Goal: Information Seeking & Learning: Understand process/instructions

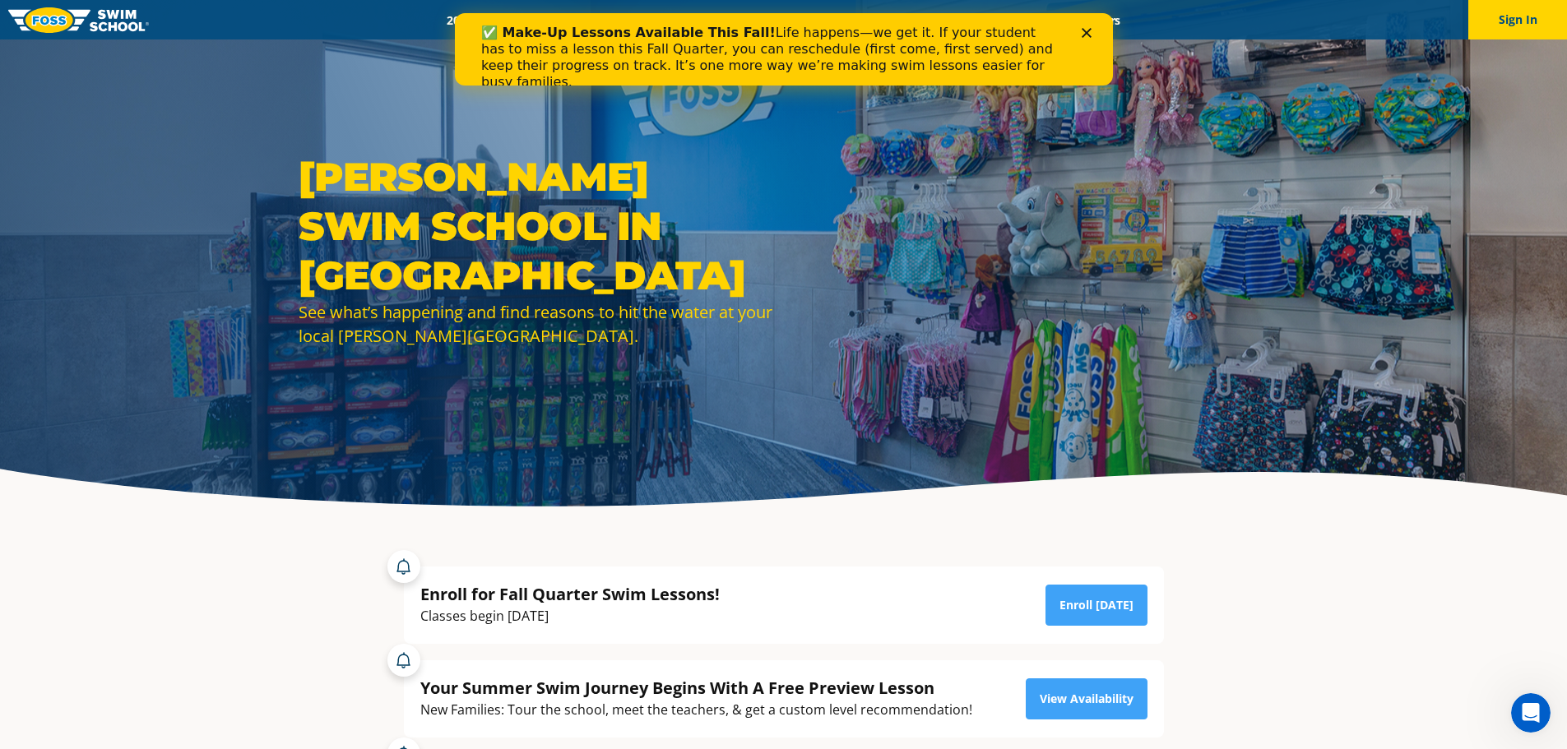
click at [1086, 30] on icon "Close" at bounding box center [1086, 33] width 10 height 10
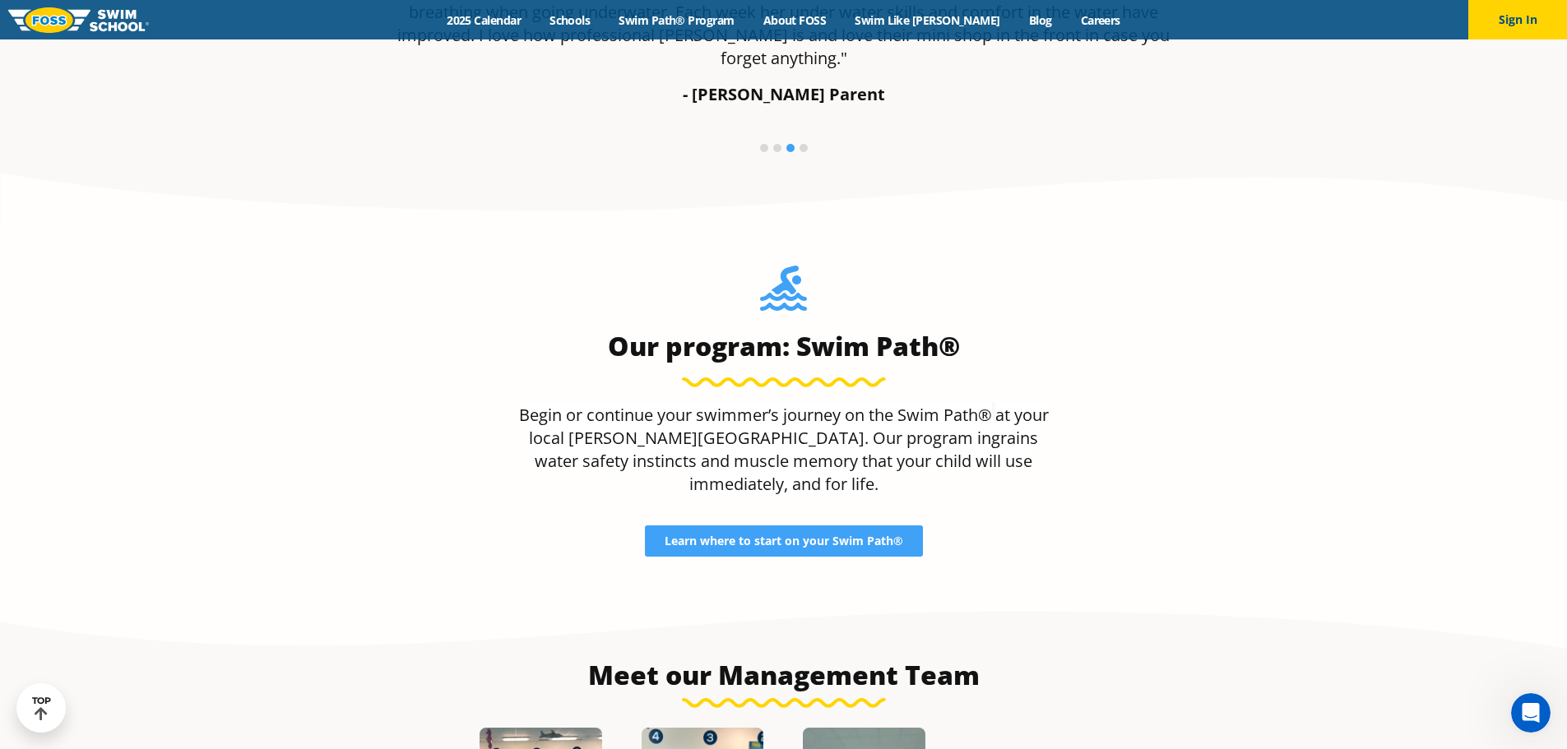
scroll to position [1481, 0]
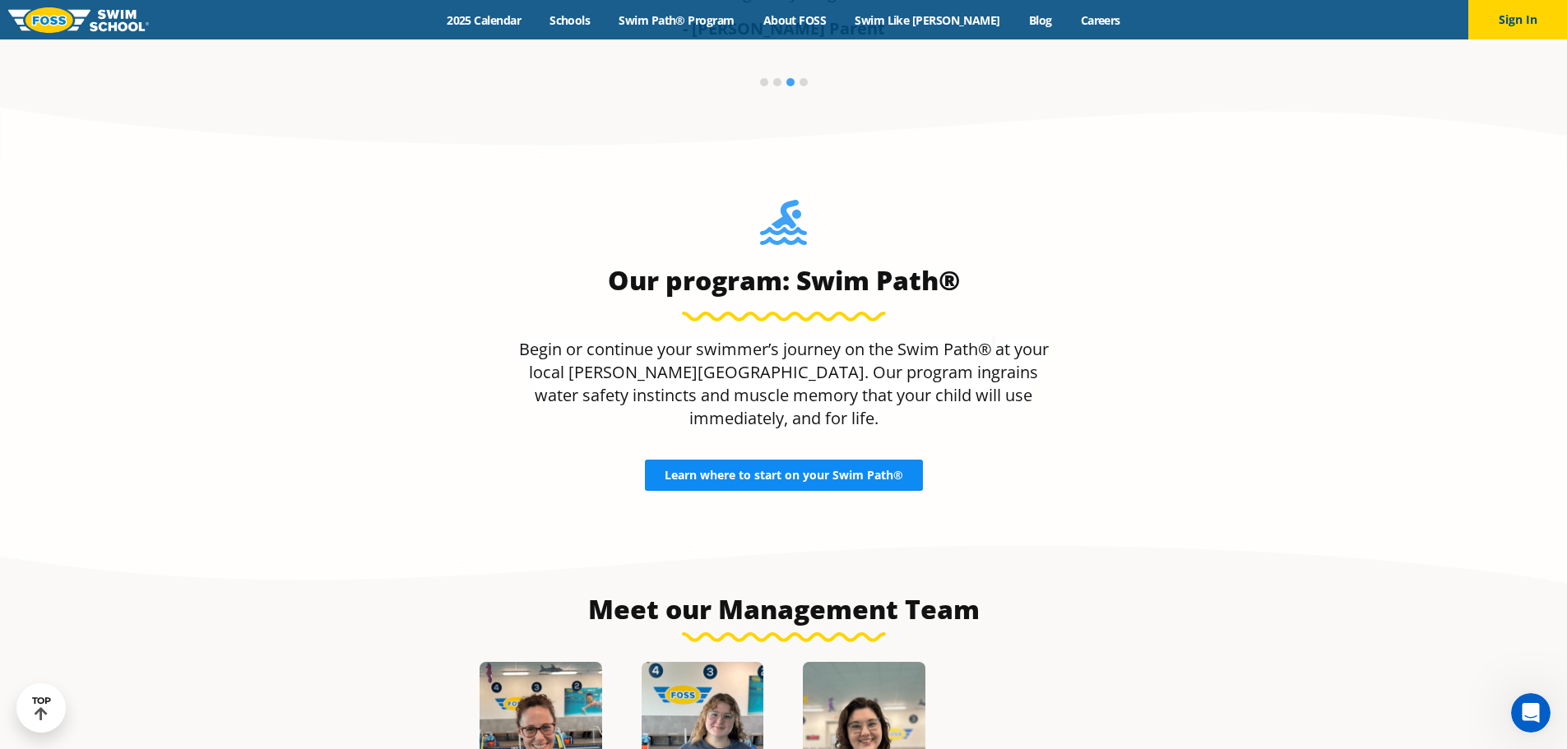
click at [825, 470] on span "Learn where to start on your Swim Path®" at bounding box center [784, 476] width 239 height 12
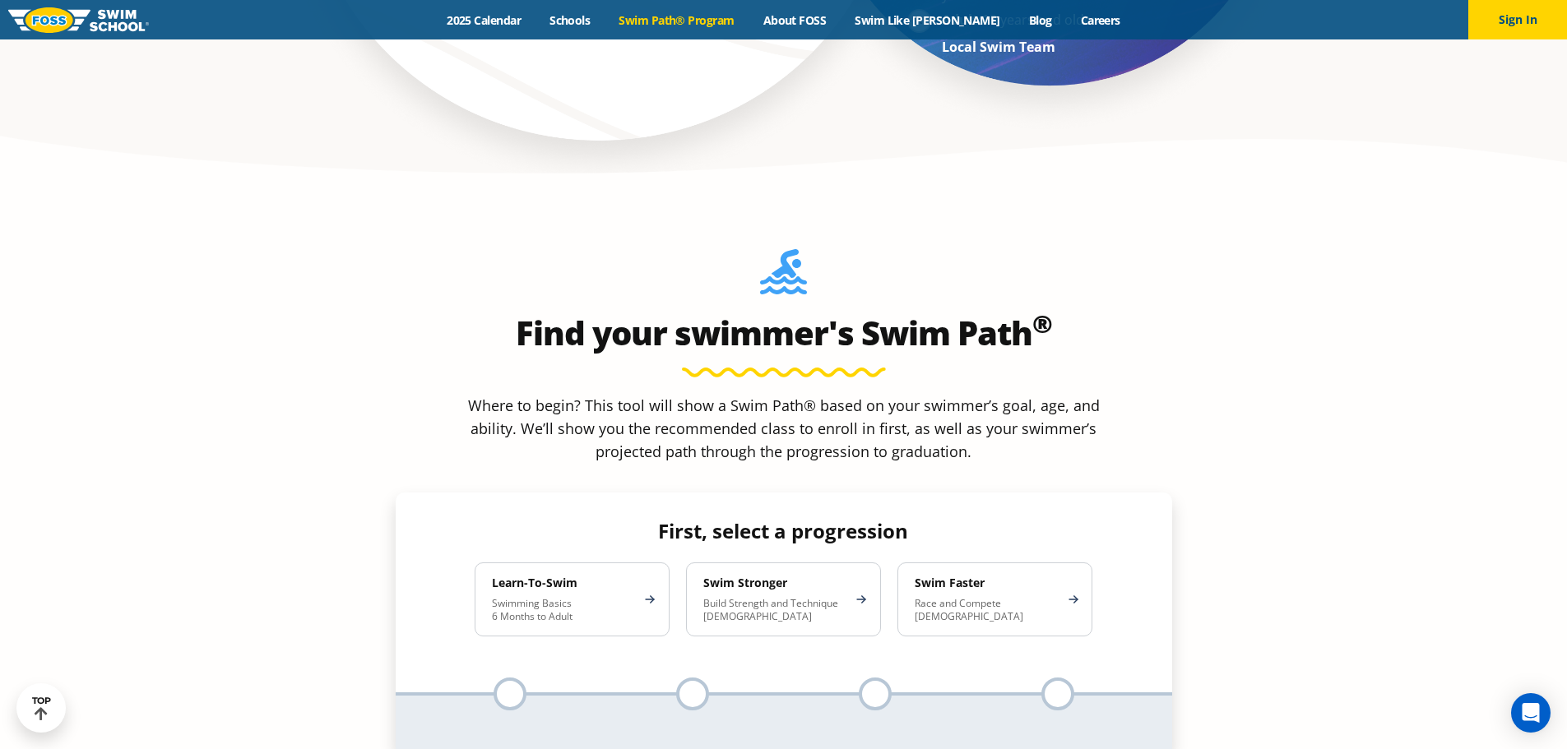
scroll to position [1399, 0]
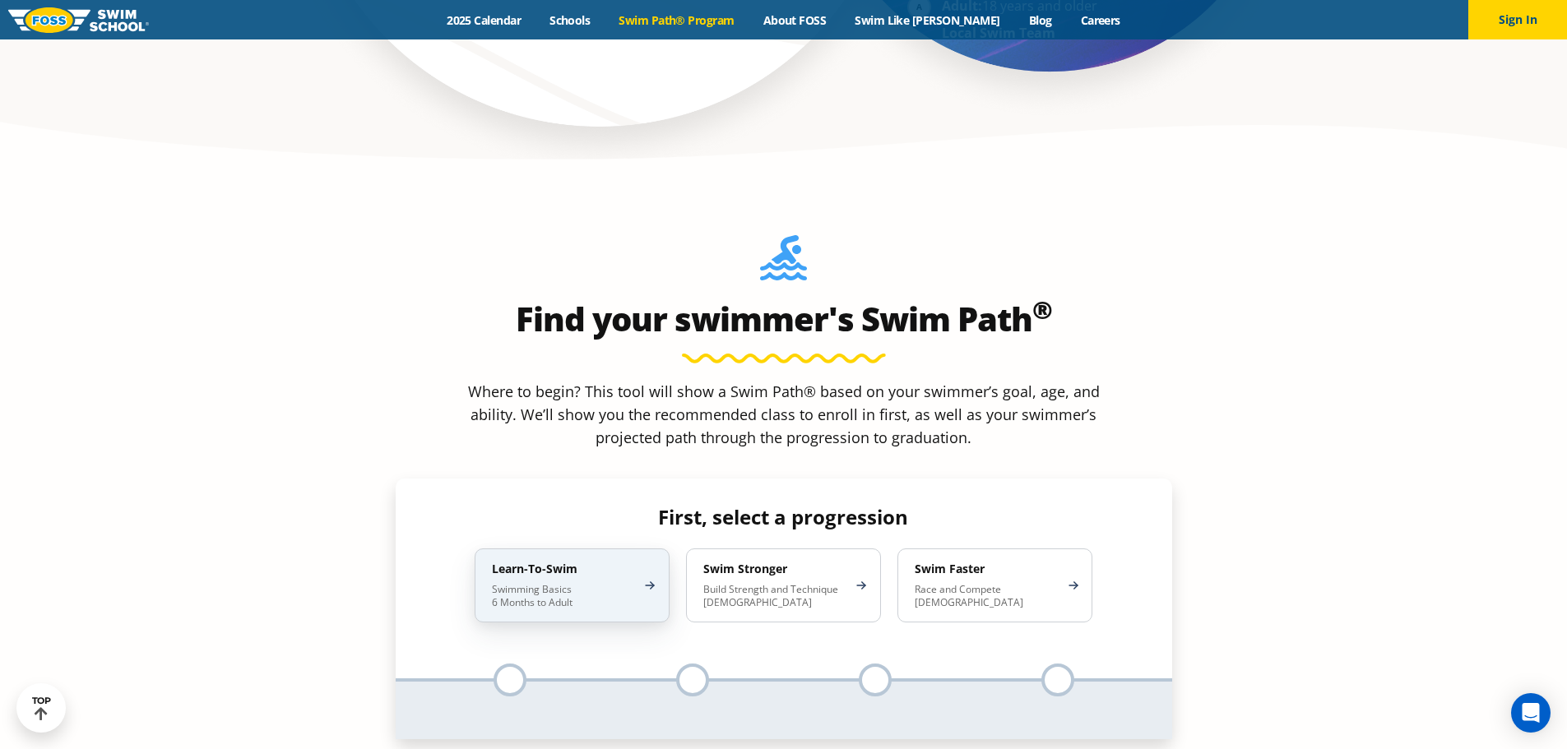
click at [552, 562] on h4 "Learn-To-Swim" at bounding box center [564, 569] width 144 height 15
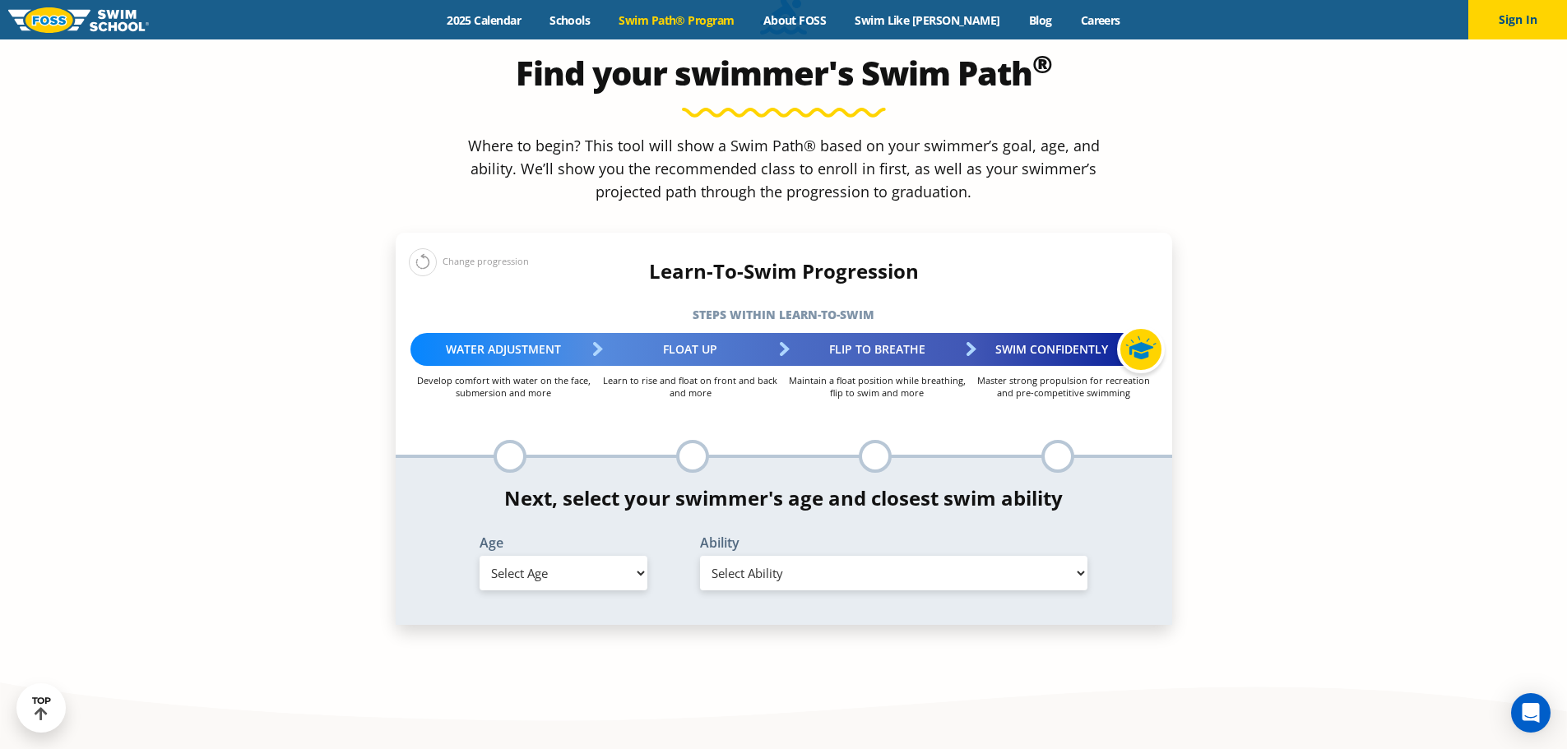
scroll to position [1645, 0]
click at [697, 439] on div at bounding box center [692, 455] width 33 height 33
click at [506, 439] on div at bounding box center [510, 455] width 33 height 33
click at [556, 555] on select "Select Age 6 months - 1 year 1 year 2 years 3 years 4 years 5 years 6 years 7 y…" at bounding box center [564, 572] width 168 height 35
select select "5-years"
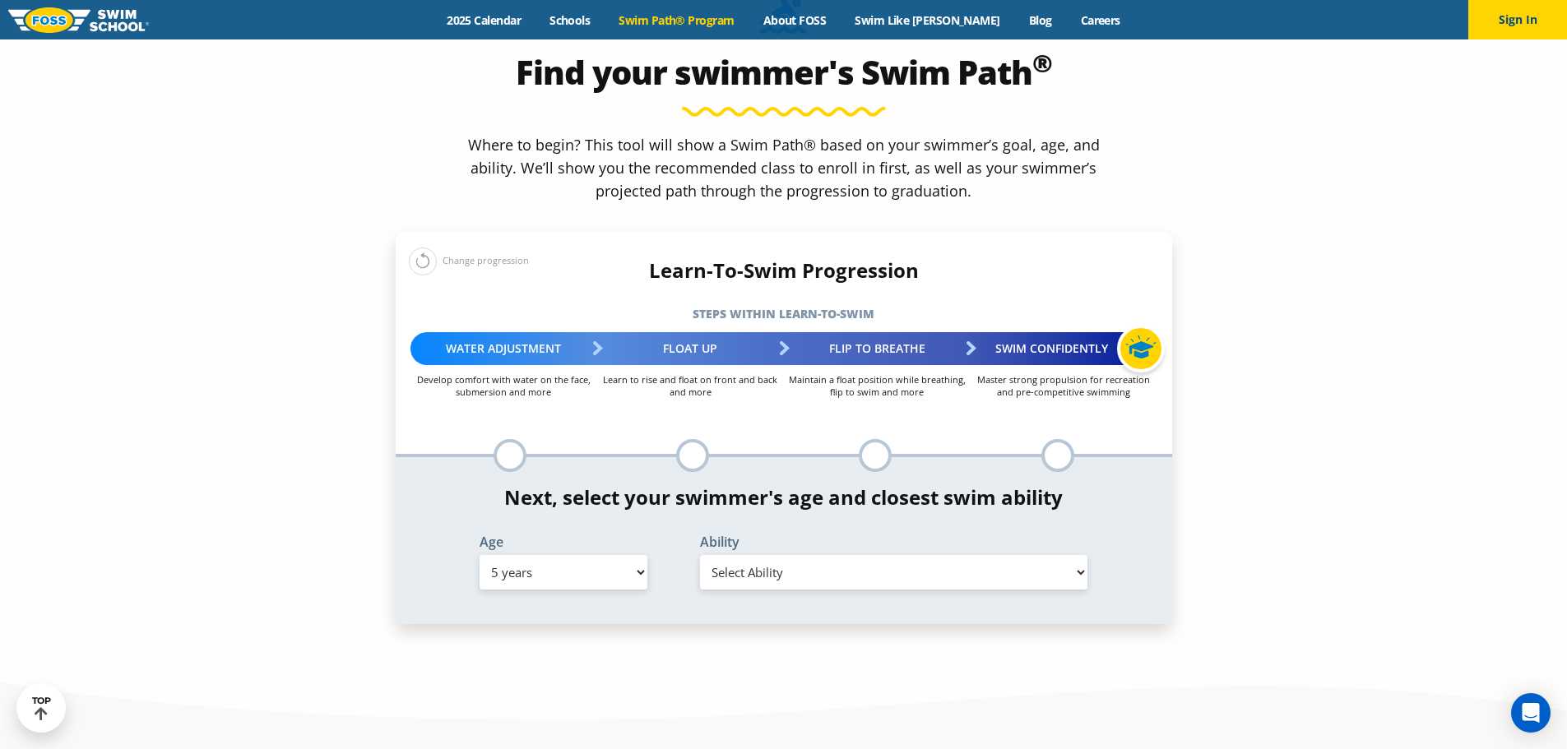
click at [480, 555] on select "Select Age 6 months - 1 year 1 year 2 years 3 years 4 years 5 years 6 years 7 y…" at bounding box center [564, 572] width 168 height 35
click at [780, 555] on select "Select Ability First in-water experience When in the water, reliant on a life j…" at bounding box center [894, 572] width 388 height 35
select select "5-years-uncomfortable-putting-face-in-the-water-andor-getting-water-on-ears-whi…"
click at [700, 555] on select "Select Ability First in-water experience When in the water, reliant on a life j…" at bounding box center [894, 572] width 388 height 35
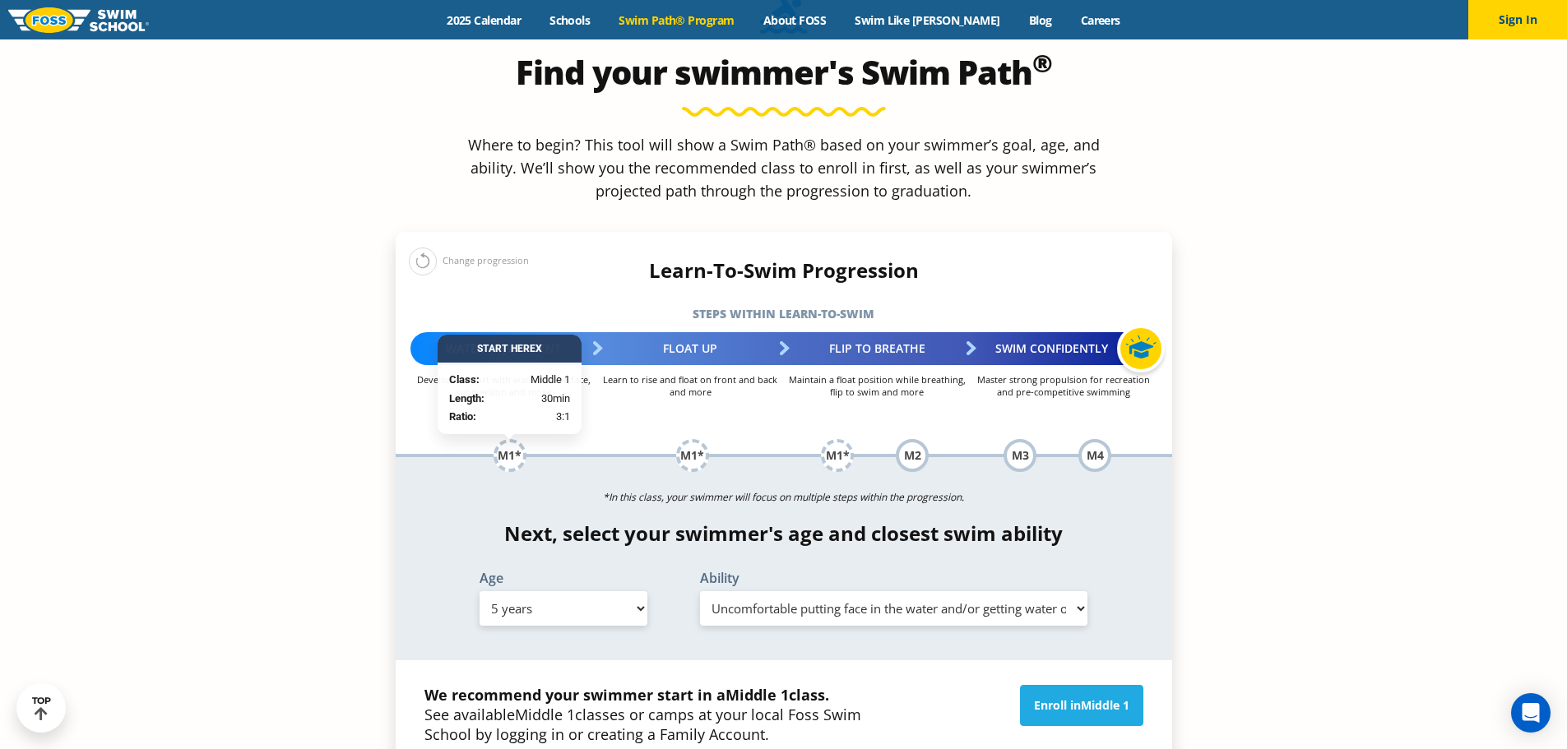
click at [1315, 367] on section "Find your swimmer's Swim Path ® Where to begin? This tool will show a Swim Path…" at bounding box center [783, 465] width 1567 height 1068
click at [951, 592] on select "Select Ability First in-water experience When in the water, reliant on a life j…" at bounding box center [894, 609] width 388 height 35
click at [1328, 364] on section "Find your swimmer's Swim Path ® Where to begin? This tool will show a Swim Path…" at bounding box center [783, 465] width 1567 height 1068
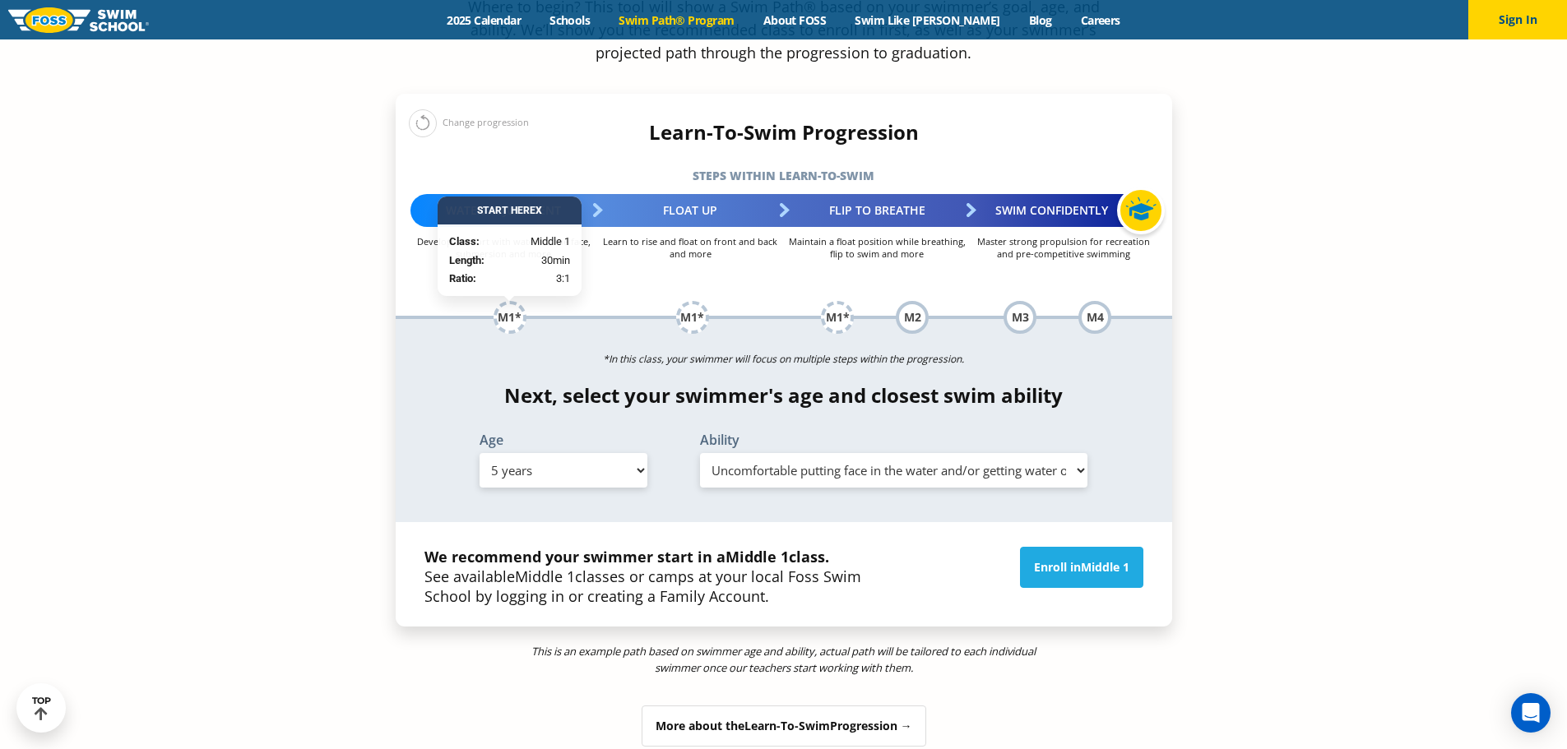
scroll to position [1728, 0]
